Goal: Contribute content: Add original content to the website for others to see

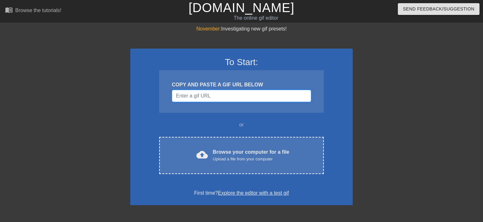
click at [209, 90] on input "Username" at bounding box center [241, 96] width 139 height 12
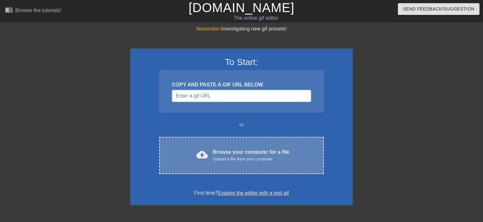
click at [249, 156] on div "Upload a file from your computer" at bounding box center [251, 159] width 77 height 6
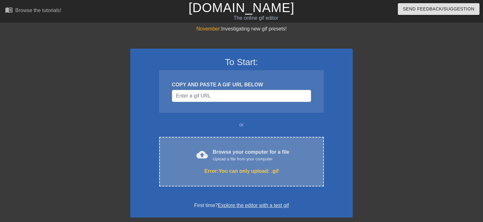
click at [218, 154] on div "Browse your computer for a file Upload a file from your computer" at bounding box center [251, 155] width 77 height 14
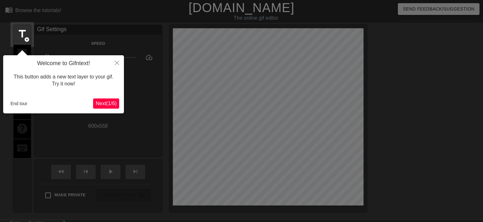
scroll to position [15, 0]
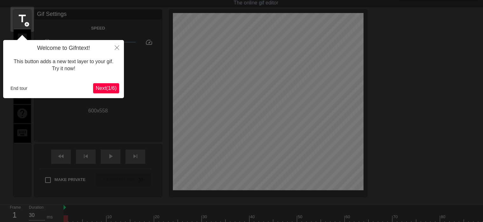
click at [111, 86] on span "Next ( 1 / 6 )" at bounding box center [106, 87] width 21 height 5
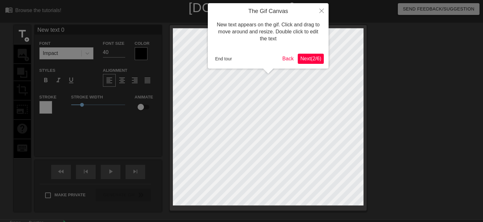
click at [303, 58] on span "Next ( 2 / 6 )" at bounding box center [310, 58] width 21 height 5
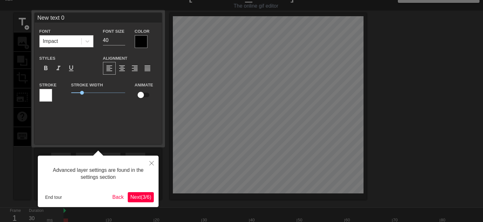
scroll to position [15, 0]
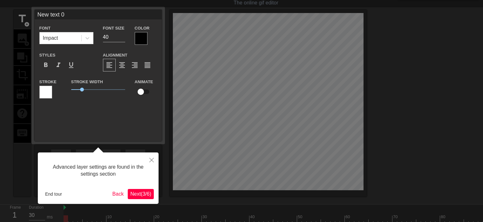
click at [136, 193] on span "Next ( 3 / 6 )" at bounding box center [140, 193] width 21 height 5
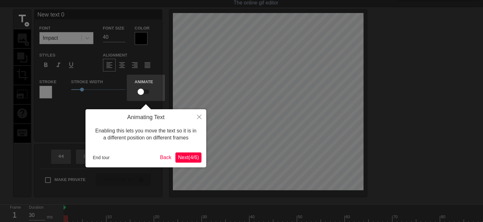
scroll to position [0, 0]
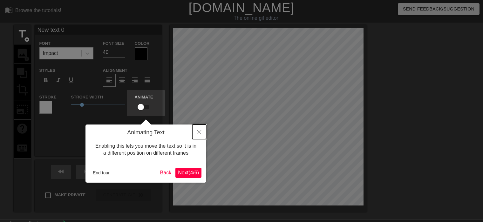
click at [193, 131] on button "Close" at bounding box center [199, 132] width 14 height 15
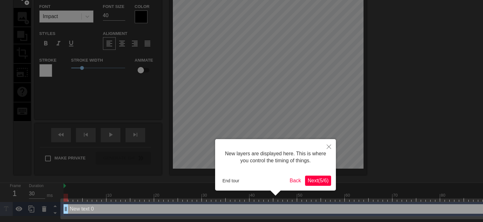
scroll to position [5, 0]
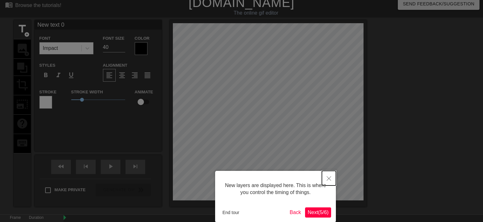
click at [327, 182] on button "Close" at bounding box center [329, 178] width 14 height 15
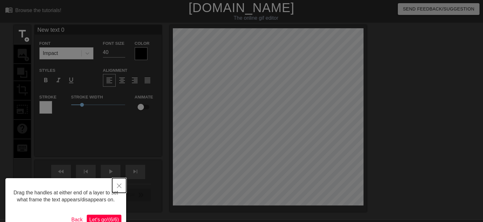
click at [119, 185] on icon "Close" at bounding box center [119, 186] width 4 height 4
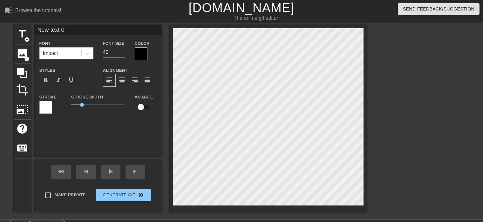
scroll to position [1, 1]
type input "text 0"
type textarea "text 0"
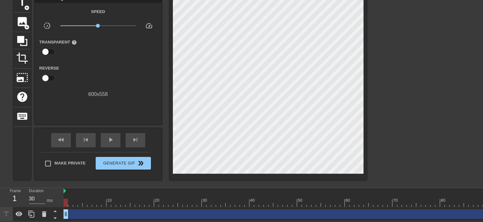
scroll to position [0, 0]
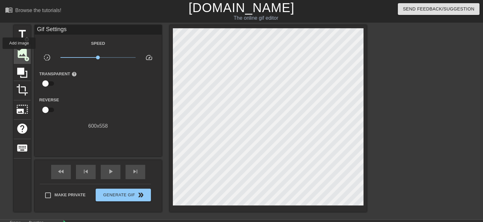
click at [19, 53] on span "image" at bounding box center [22, 53] width 12 height 12
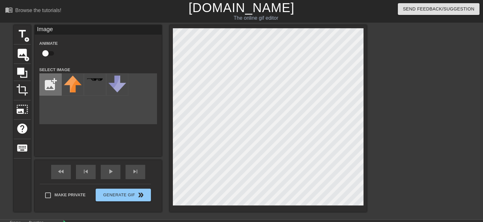
click at [44, 89] on input "file" at bounding box center [51, 85] width 22 height 22
type input "C:\fakepath\image_2025-09-30_195719061.png"
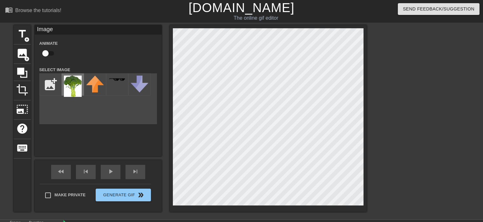
click at [70, 91] on img at bounding box center [73, 86] width 18 height 21
click at [391, 193] on div at bounding box center [421, 120] width 95 height 191
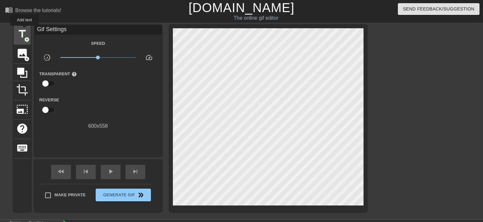
click at [24, 29] on span "title" at bounding box center [22, 34] width 12 height 12
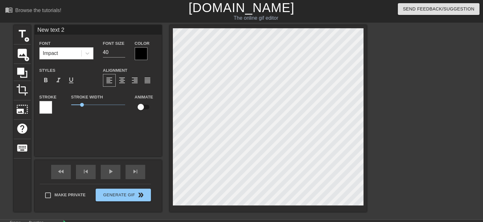
scroll to position [1, 2]
type input "b"
type textarea "b"
type input "br"
type textarea "br"
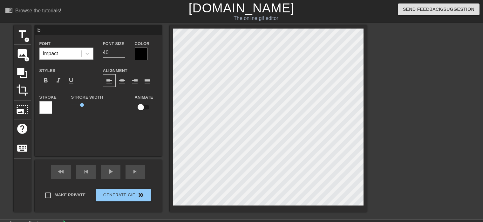
scroll to position [1, 1]
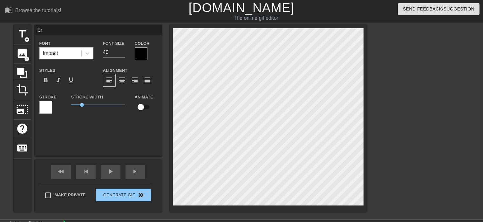
type input "bro"
type textarea "bro"
type input "broc"
type textarea "broc"
type input "broco"
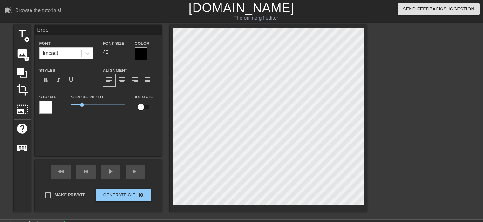
type textarea "broco"
type input "brocol"
type textarea "brocol"
type input "brocoll"
type textarea "brocoll"
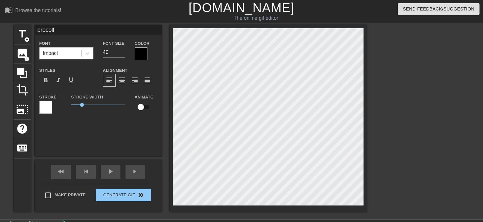
type input "brocolli"
type textarea "brocolli"
type input "c"
type textarea "c"
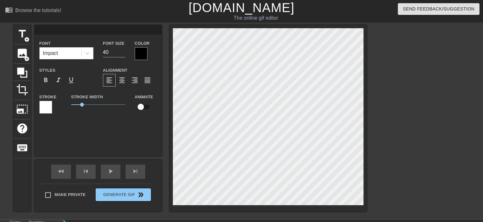
type input "b"
type textarea "b"
type input "br"
type textarea "br"
type input "bro"
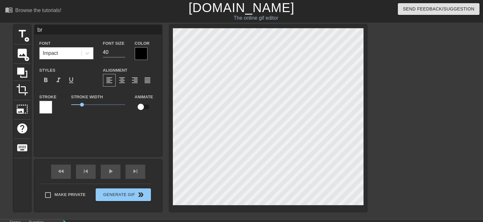
type textarea "bro"
type input "broc"
type textarea "broc"
type input "brocc"
type textarea "brocc"
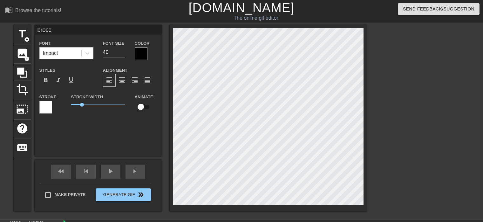
type input "[PERSON_NAME]"
type textarea "[PERSON_NAME]"
type input "broccol"
type textarea "broccol"
type input "broccoli"
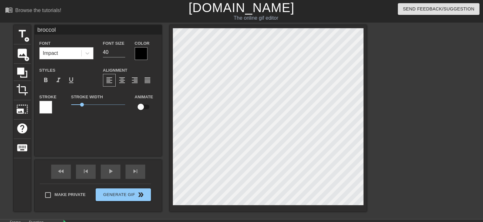
type textarea "broccoli"
click at [25, 56] on span "add_circle" at bounding box center [26, 58] width 5 height 5
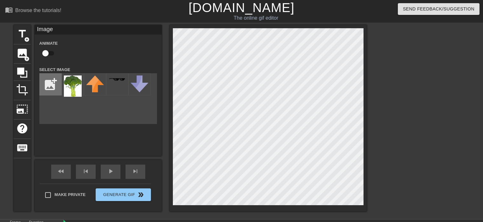
click at [56, 88] on input "file" at bounding box center [51, 85] width 22 height 22
type input "C:\fakepath\image_2025-09-30_195800278.png"
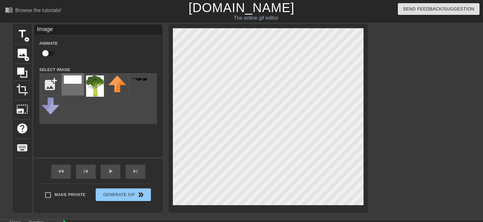
click at [66, 85] on div at bounding box center [73, 84] width 22 height 22
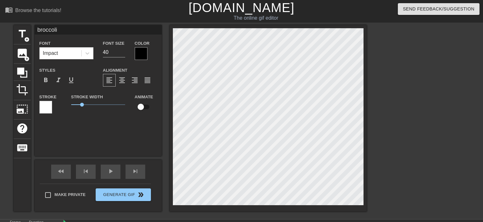
scroll to position [1, 1]
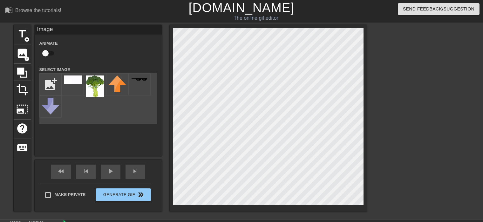
click at [165, 120] on div "title add_circle image add_circle crop photo_size_select_large help keyboard Im…" at bounding box center [190, 118] width 353 height 187
click at [94, 221] on div "menu_book Browse the tutorials! [DOMAIN_NAME] The online gif editor Send Feedba…" at bounding box center [241, 148] width 483 height 296
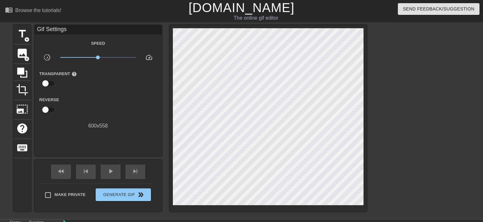
scroll to position [64, 0]
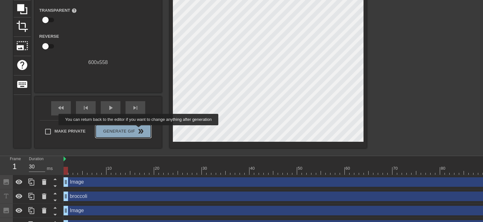
click at [139, 132] on span "double_arrow" at bounding box center [141, 132] width 8 height 8
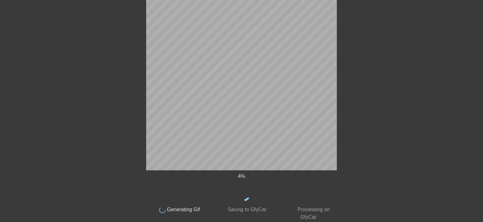
scroll to position [0, 0]
